Goal: Communication & Community: Connect with others

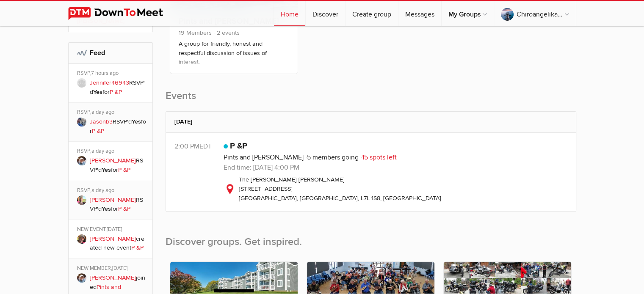
scroll to position [212, 0]
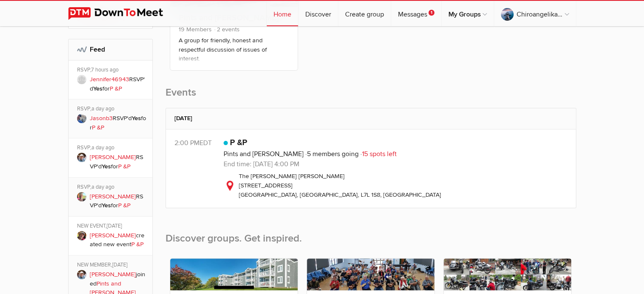
click at [104, 232] on link "[PERSON_NAME]" at bounding box center [113, 235] width 46 height 7
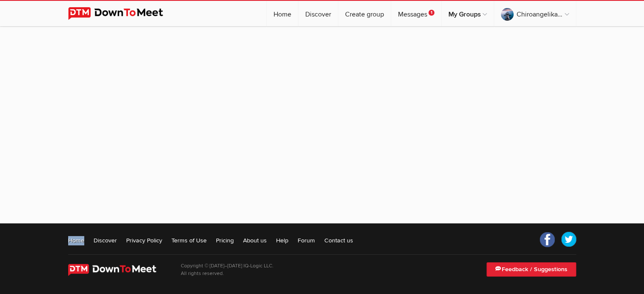
click at [104, 225] on footer "Home Discover Privacy Policy Terms of Use Pricing About us Help Forum Contact u…" at bounding box center [322, 259] width 644 height 71
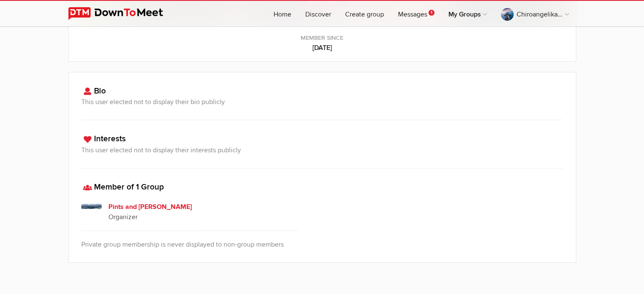
scroll to position [169, 0]
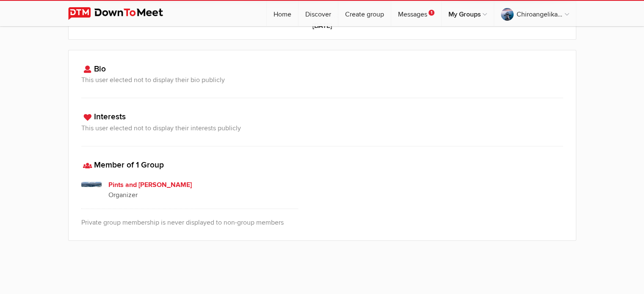
click at [121, 194] on p "Organizer" at bounding box center [203, 195] width 190 height 10
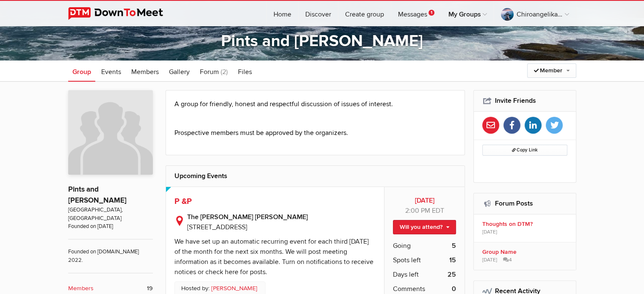
scroll to position [127, 0]
click at [409, 14] on link "Messages 1" at bounding box center [416, 13] width 50 height 25
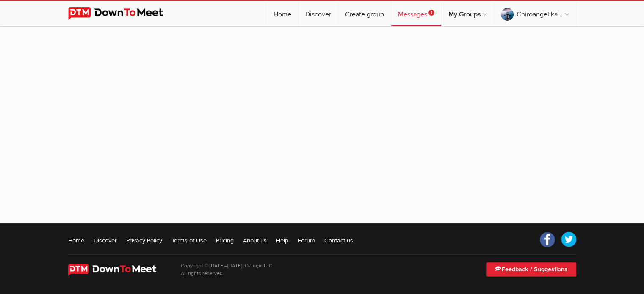
scroll to position [104, 0]
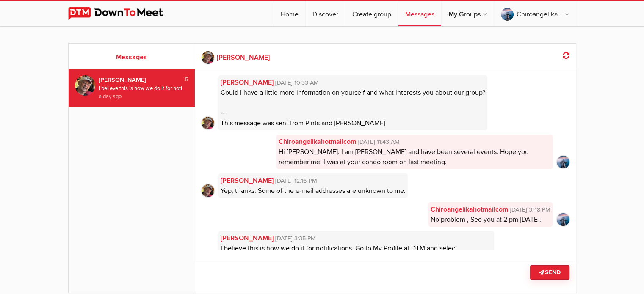
scroll to position [66, 0]
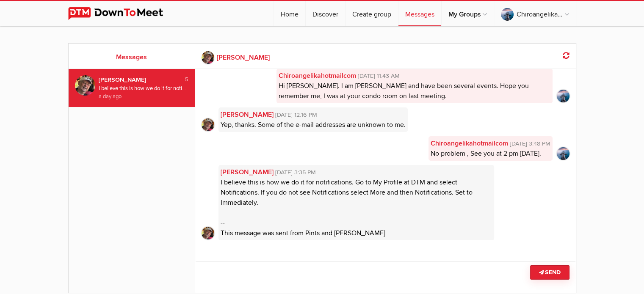
click at [115, 77] on div "[PERSON_NAME]" at bounding box center [138, 79] width 78 height 9
click at [115, 78] on div "[PERSON_NAME]" at bounding box center [138, 79] width 78 height 9
click at [248, 173] on link "[PERSON_NAME] [DATE] 3:35 PM" at bounding box center [357, 172] width 272 height 10
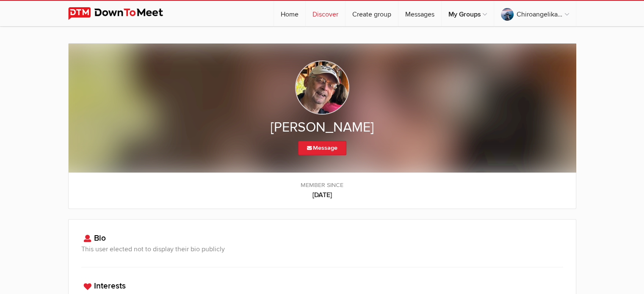
click at [323, 12] on link "Discover" at bounding box center [325, 13] width 39 height 25
select select "null"
click at [426, 17] on link "Messages" at bounding box center [420, 13] width 43 height 25
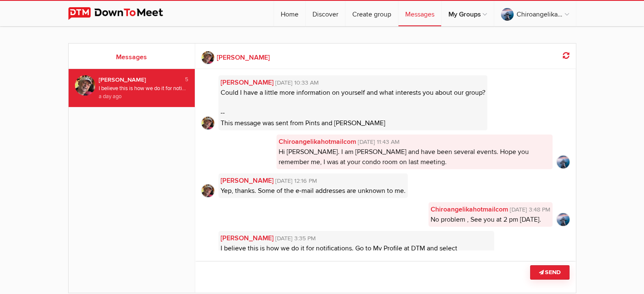
scroll to position [66, 0]
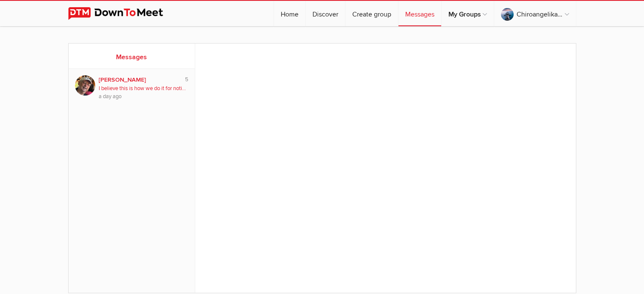
click at [115, 81] on div "[PERSON_NAME]" at bounding box center [138, 79] width 78 height 9
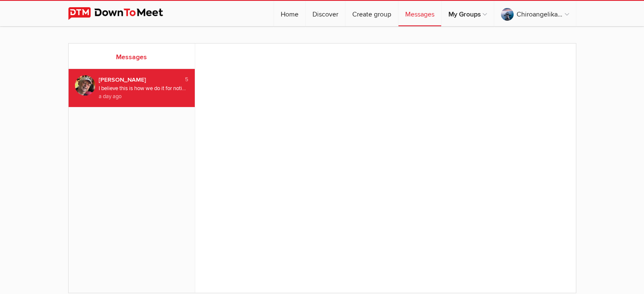
click at [115, 81] on div "[PERSON_NAME]" at bounding box center [138, 79] width 78 height 9
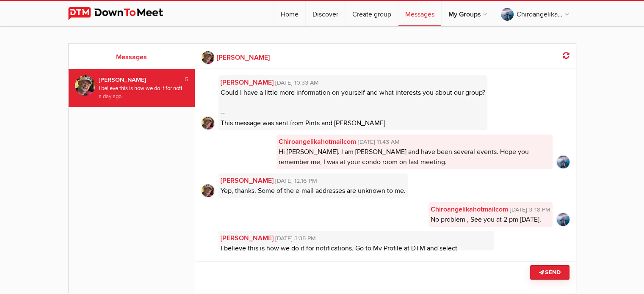
click at [242, 58] on b "[PERSON_NAME]" at bounding box center [243, 58] width 53 height 10
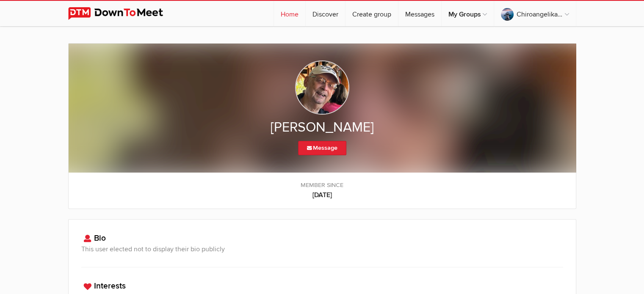
click at [290, 14] on link "Home" at bounding box center [289, 13] width 31 height 25
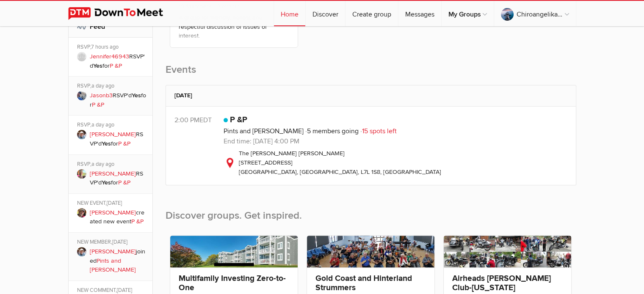
scroll to position [254, 0]
